Goal: Use online tool/utility

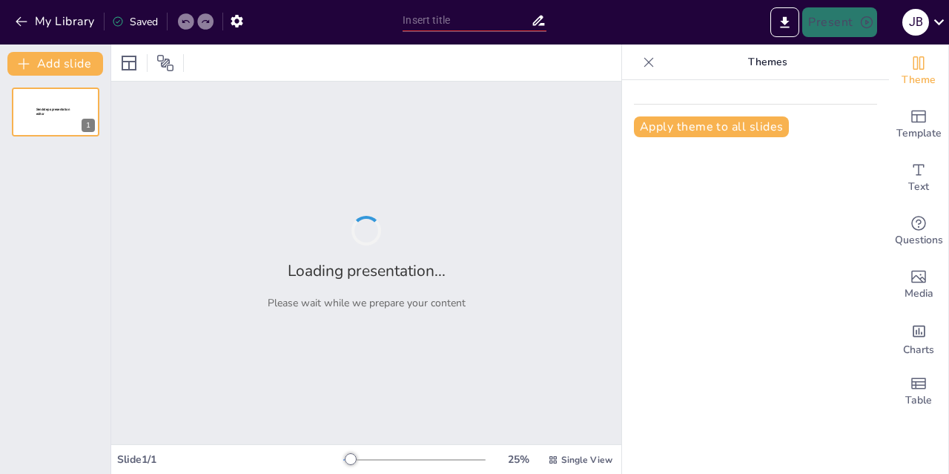
type input "LA COMUNICACION EDUCATIVA"
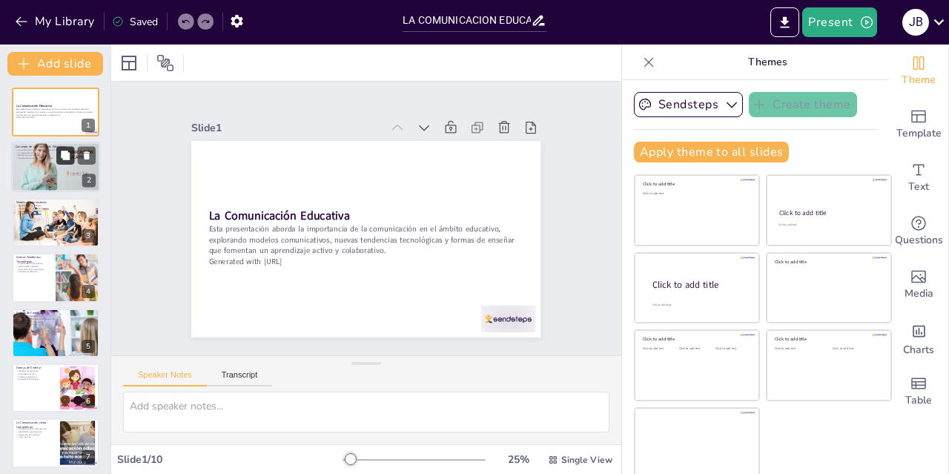
click at [65, 158] on icon at bounding box center [65, 155] width 9 height 9
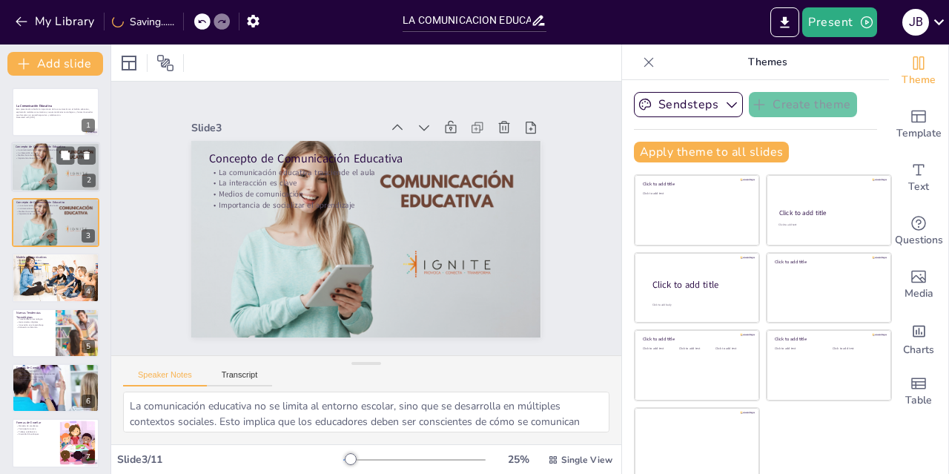
click at [28, 175] on div at bounding box center [55, 167] width 89 height 56
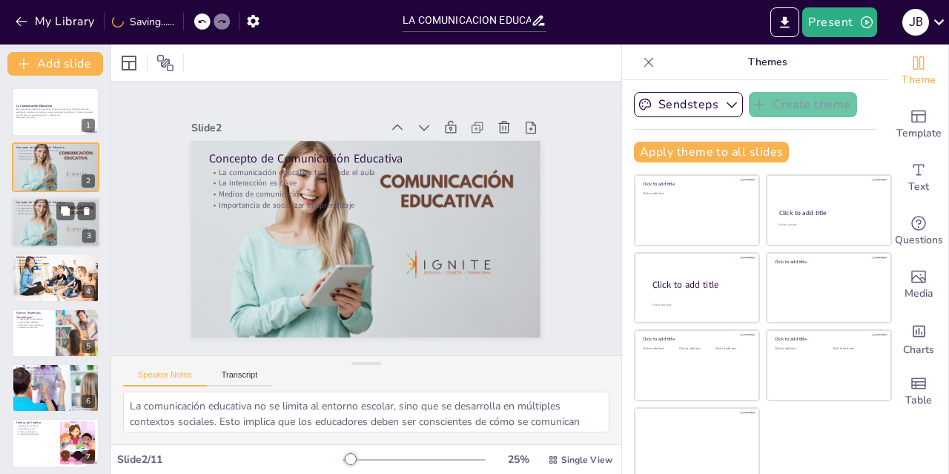
click at [35, 224] on div at bounding box center [55, 222] width 89 height 56
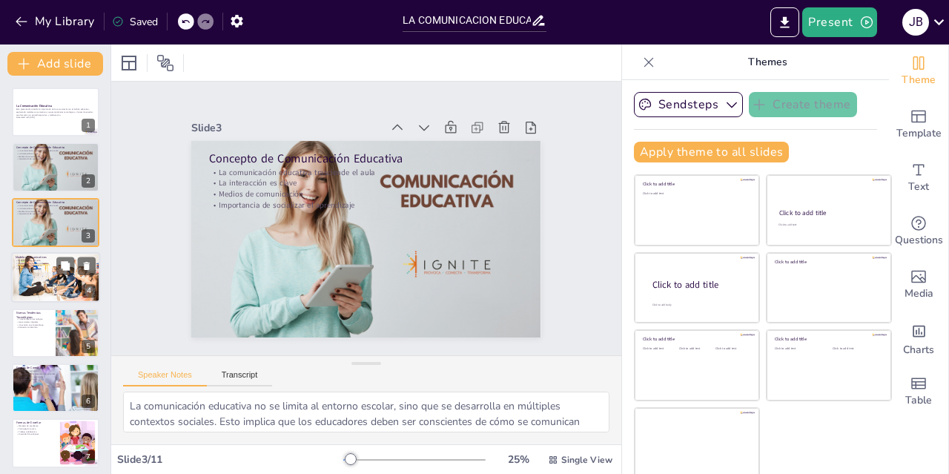
click at [38, 265] on p "Aprendizaje constructivista" at bounding box center [56, 266] width 80 height 3
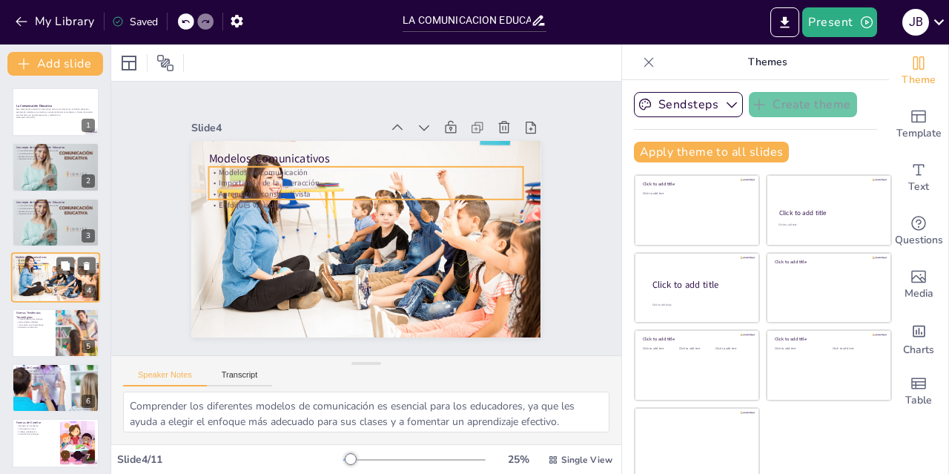
scroll to position [3, 0]
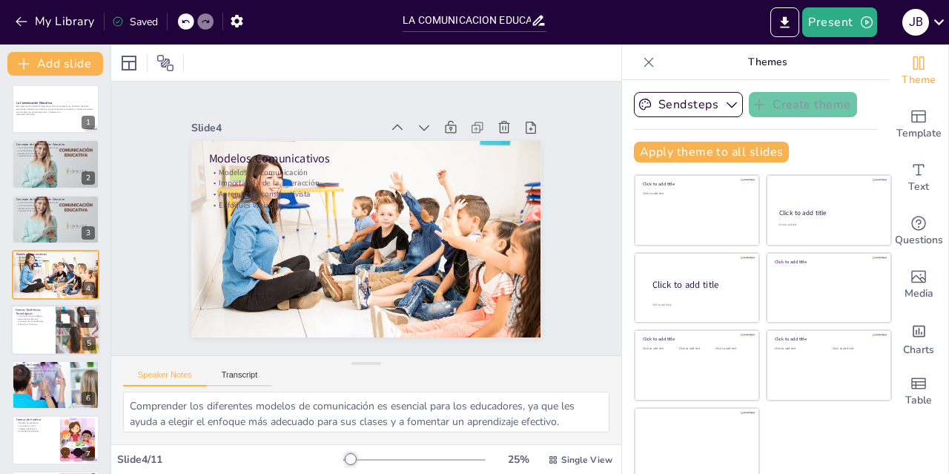
click at [38, 322] on p "Educación a distancia" at bounding box center [34, 323] width 36 height 3
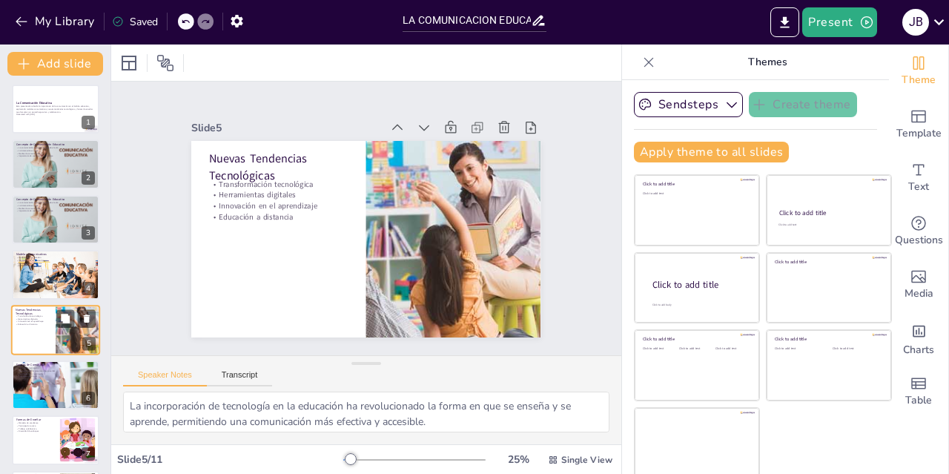
scroll to position [58, 0]
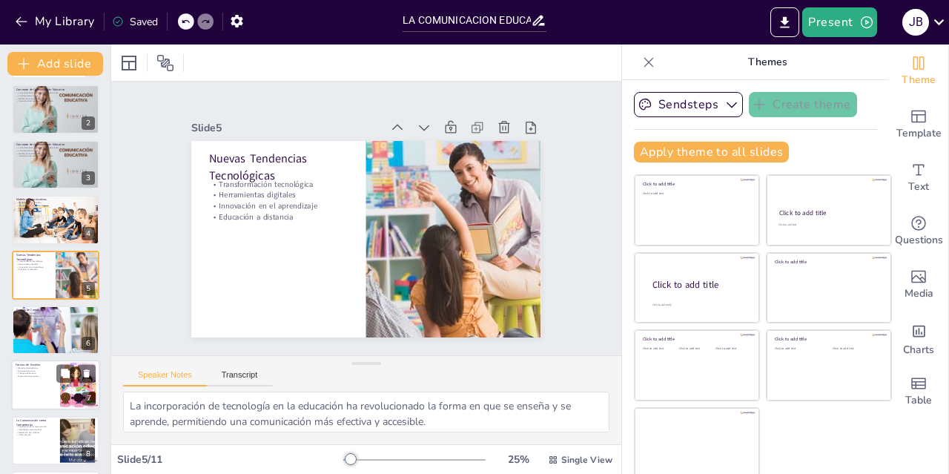
click at [34, 377] on p "Diversidad de enfoques" at bounding box center [36, 376] width 40 height 3
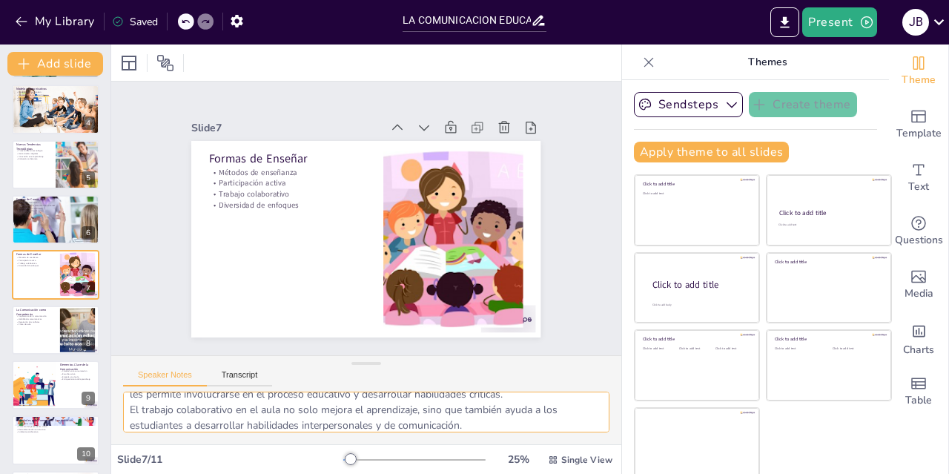
scroll to position [89, 0]
click at [34, 392] on div at bounding box center [33, 384] width 68 height 50
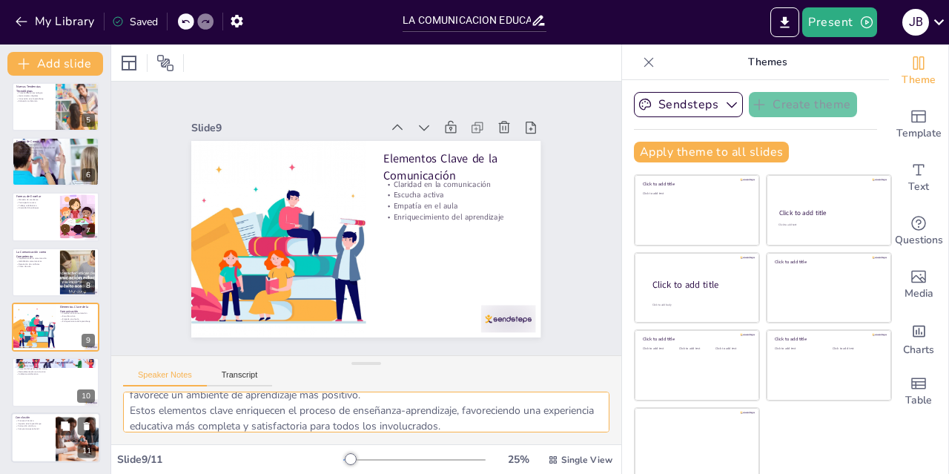
click at [25, 431] on div at bounding box center [55, 437] width 89 height 50
type textarea "La comunicación educativa es un proceso que está en constante evolución y requi…"
